Goal: Task Accomplishment & Management: Complete application form

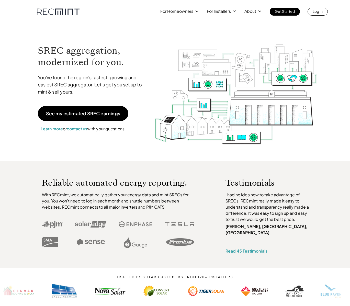
click at [128, 1] on div "For Homeowners For Installers About Get Started Log In" at bounding box center [175, 8] width 292 height 16
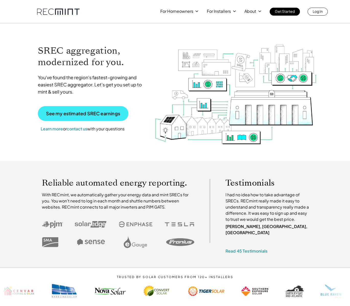
click at [107, 115] on p "See my estimated SREC earnings" at bounding box center [83, 113] width 74 height 5
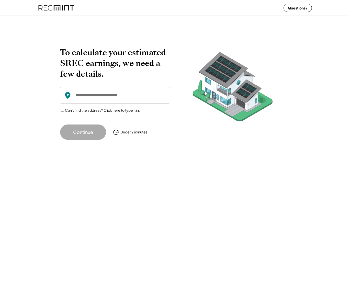
click at [107, 95] on input "input" at bounding box center [115, 95] width 110 height 17
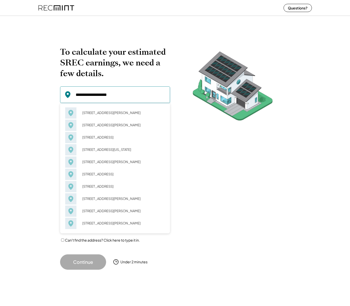
drag, startPoint x: 107, startPoint y: 95, endPoint x: 82, endPoint y: 92, distance: 25.6
click at [82, 92] on input "input" at bounding box center [115, 95] width 110 height 17
click at [111, 92] on input "input" at bounding box center [115, 95] width 110 height 17
click at [123, 93] on input "input" at bounding box center [115, 95] width 110 height 17
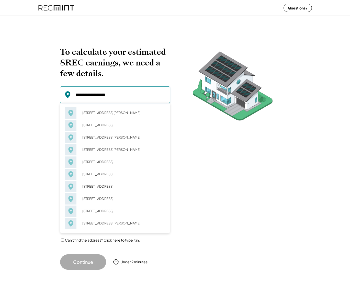
drag, startPoint x: 123, startPoint y: 93, endPoint x: 114, endPoint y: 122, distance: 30.3
click at [114, 122] on div "[STREET_ADDRESS]" at bounding box center [122, 125] width 86 height 7
type input "**********"
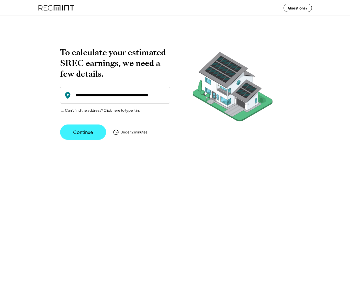
click at [97, 129] on button "Continue" at bounding box center [83, 132] width 46 height 15
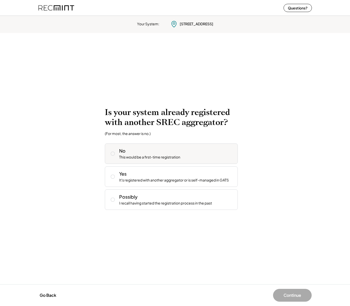
click at [116, 153] on button at bounding box center [113, 154] width 8 height 8
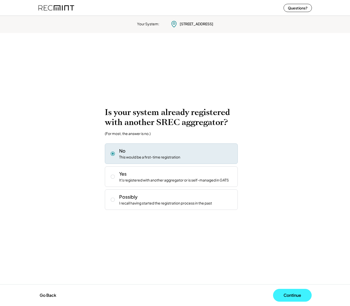
click at [288, 297] on button "Continue" at bounding box center [292, 295] width 39 height 13
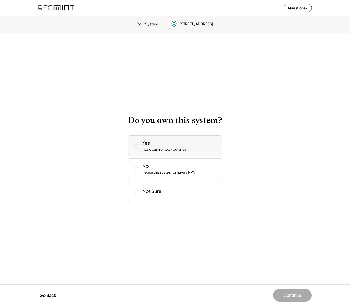
click at [186, 148] on div "I paid cash or took out a loan" at bounding box center [166, 149] width 46 height 5
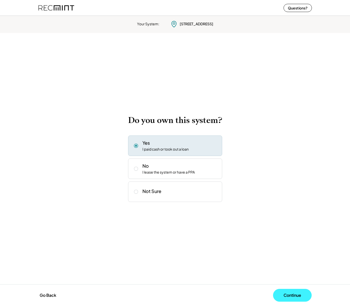
click at [295, 296] on button "Continue" at bounding box center [292, 295] width 39 height 13
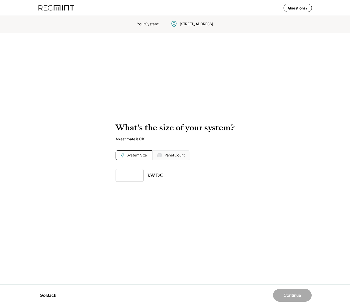
click at [135, 175] on input "input" at bounding box center [130, 175] width 28 height 13
type input "******"
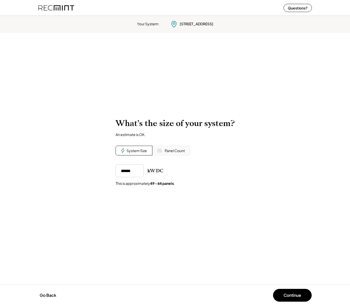
click at [247, 216] on div "Your System: [STREET_ADDRESS] To calculate your estimated SREC earnings, we nee…" at bounding box center [175, 160] width 350 height 293
click at [172, 154] on div "Panel Count" at bounding box center [172, 151] width 38 height 10
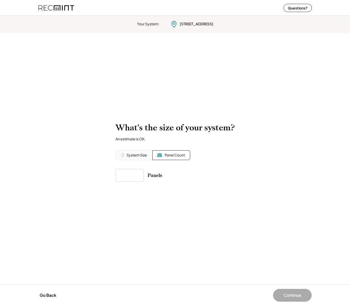
click at [131, 181] on input "input" at bounding box center [130, 175] width 28 height 13
drag, startPoint x: 133, startPoint y: 176, endPoint x: 117, endPoint y: 176, distance: 15.9
click at [117, 176] on input "input" at bounding box center [130, 175] width 28 height 13
click at [133, 157] on div "System Size" at bounding box center [137, 155] width 20 height 5
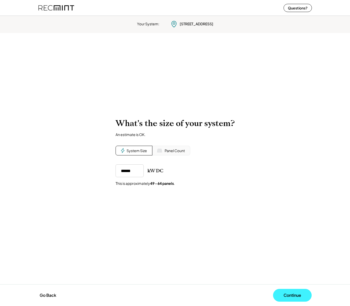
click at [286, 295] on button "Continue" at bounding box center [292, 295] width 39 height 13
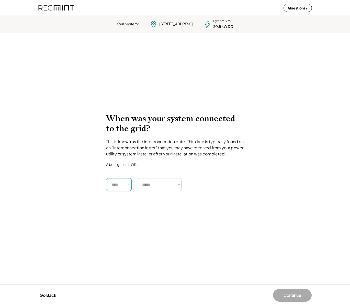
select select "****"
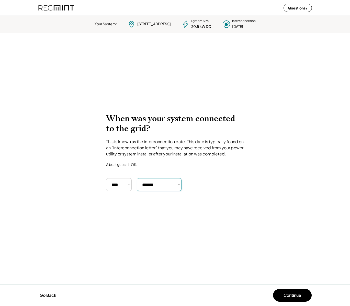
select select "**********"
click at [293, 296] on button "Continue" at bounding box center [292, 295] width 39 height 13
